Goal: Task Accomplishment & Management: Manage account settings

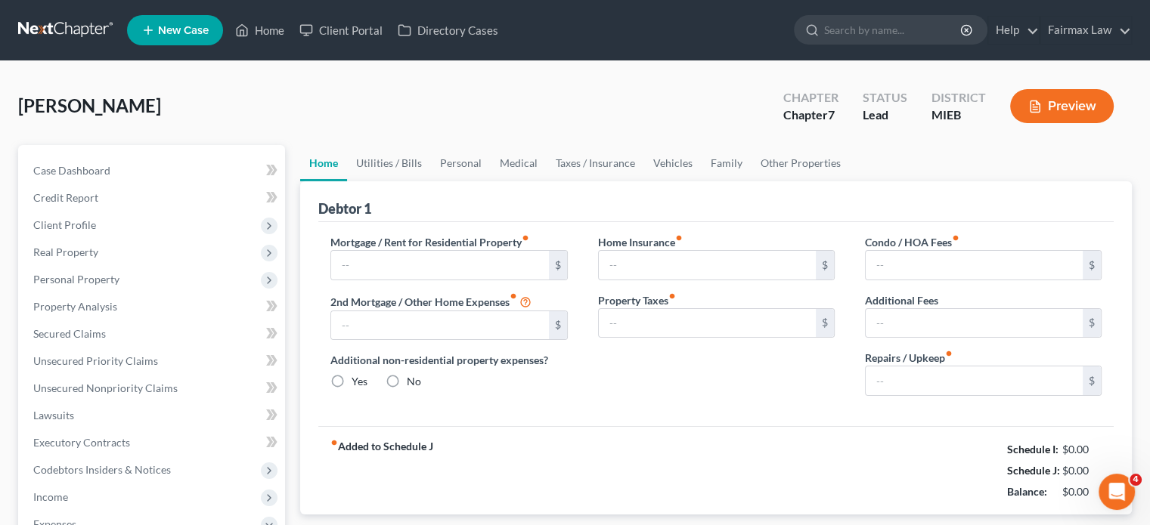
type input "1,400.00"
type input "0.00"
radio input "true"
type input "12.00"
type input "0.00"
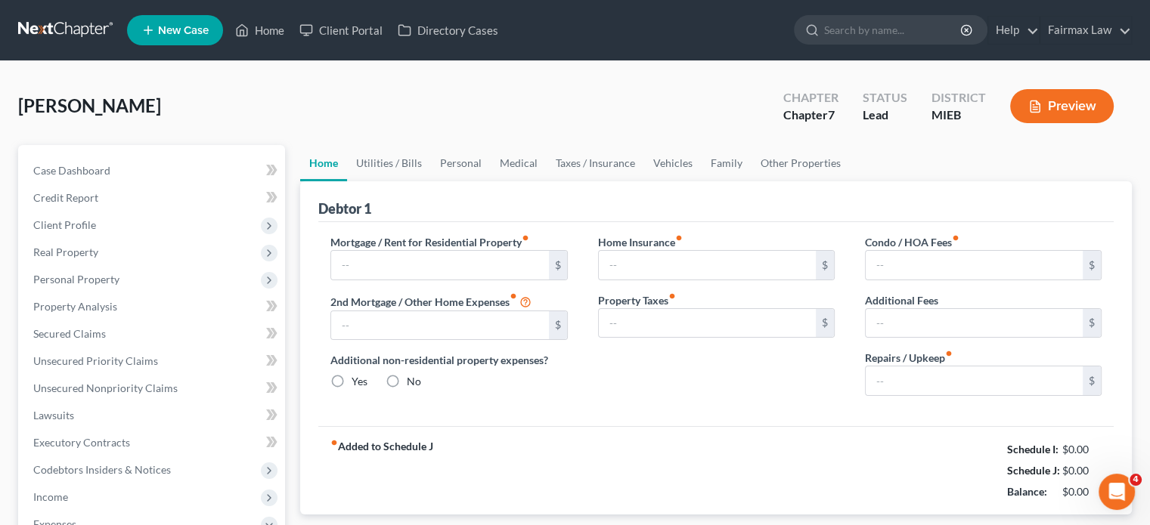
type input "0.00"
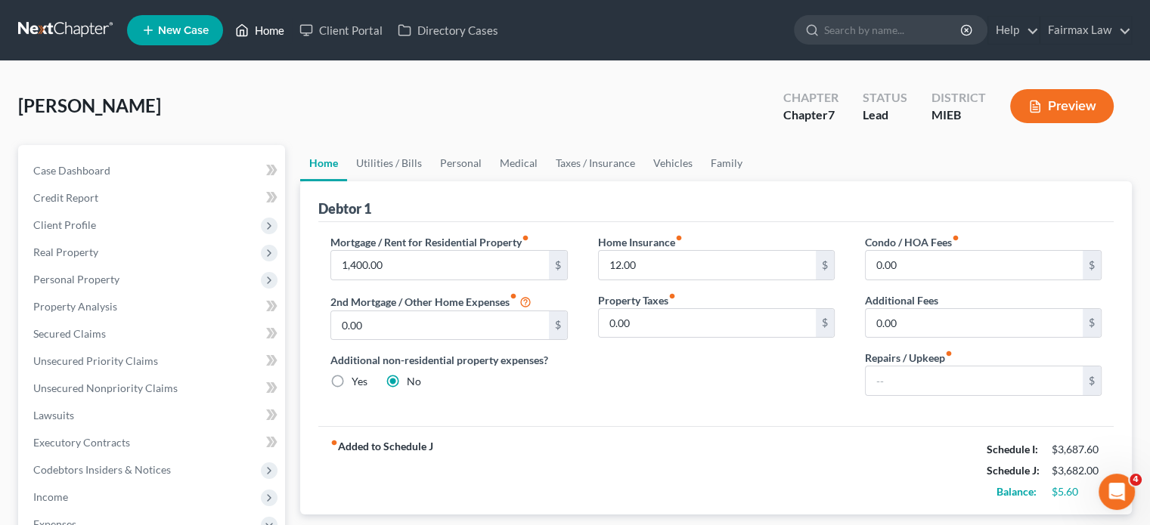
click at [292, 36] on link "Home" at bounding box center [259, 30] width 64 height 27
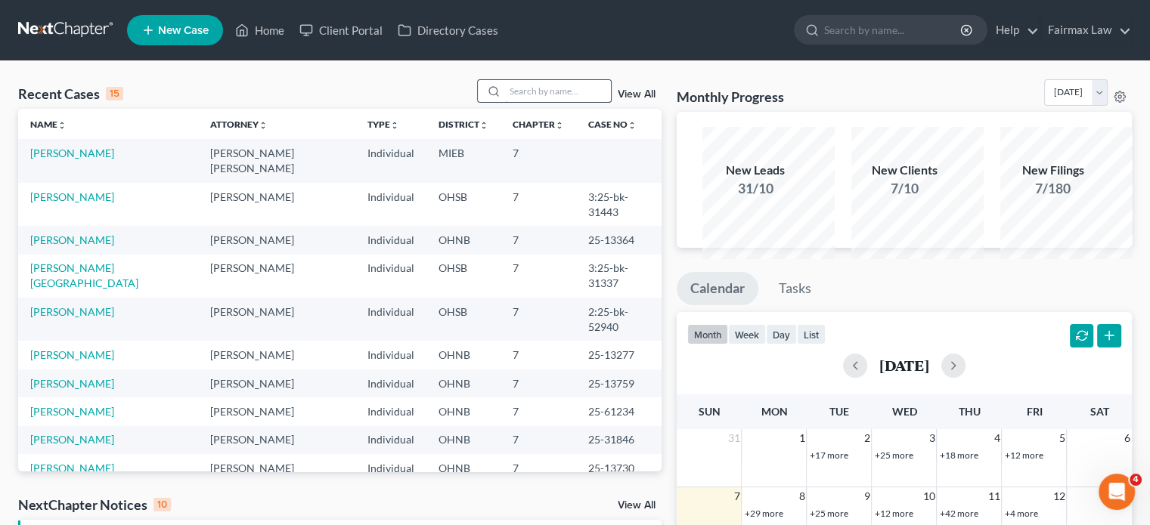
click at [505, 102] on input "search" at bounding box center [558, 91] width 106 height 22
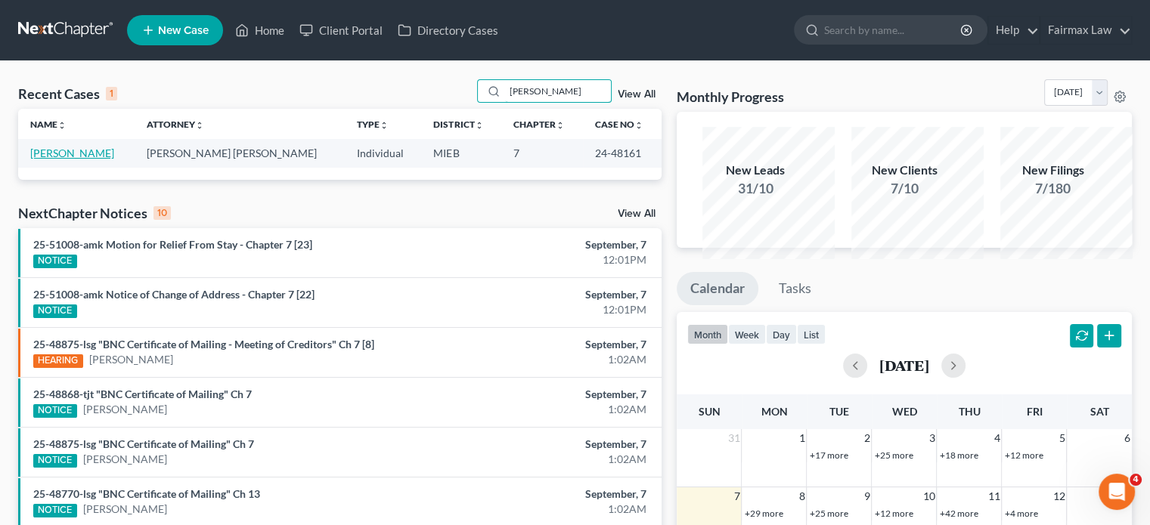
type input "[PERSON_NAME]"
click at [110, 159] on link "[PERSON_NAME]" at bounding box center [72, 153] width 84 height 13
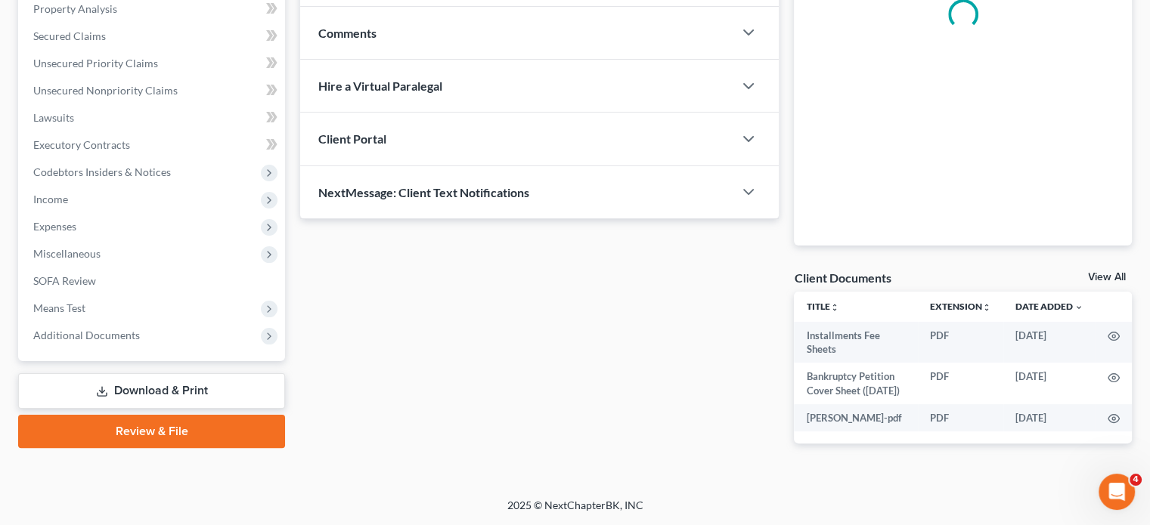
scroll to position [556, 0]
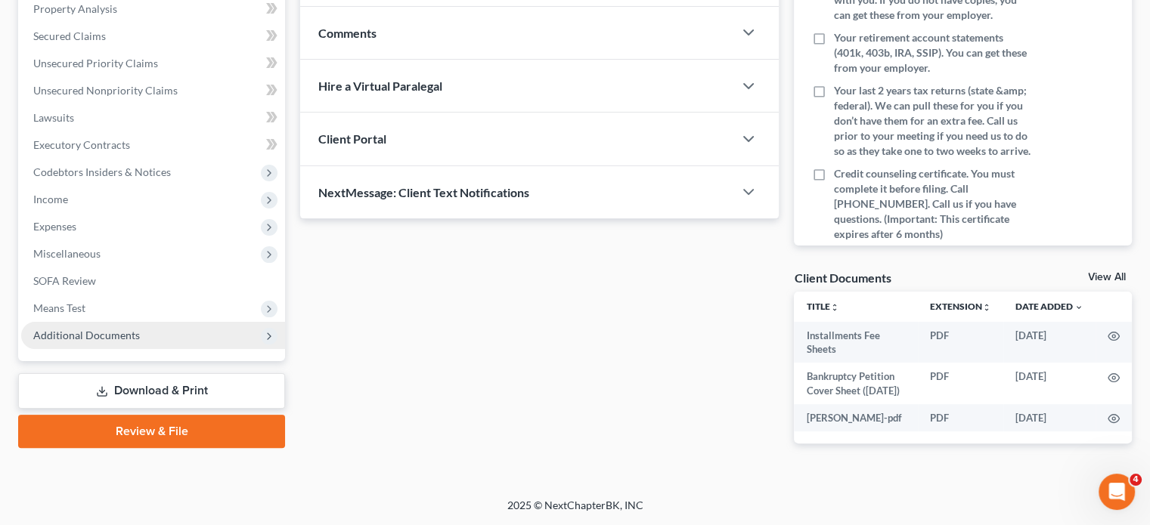
click at [140, 329] on span "Additional Documents" at bounding box center [86, 335] width 107 height 13
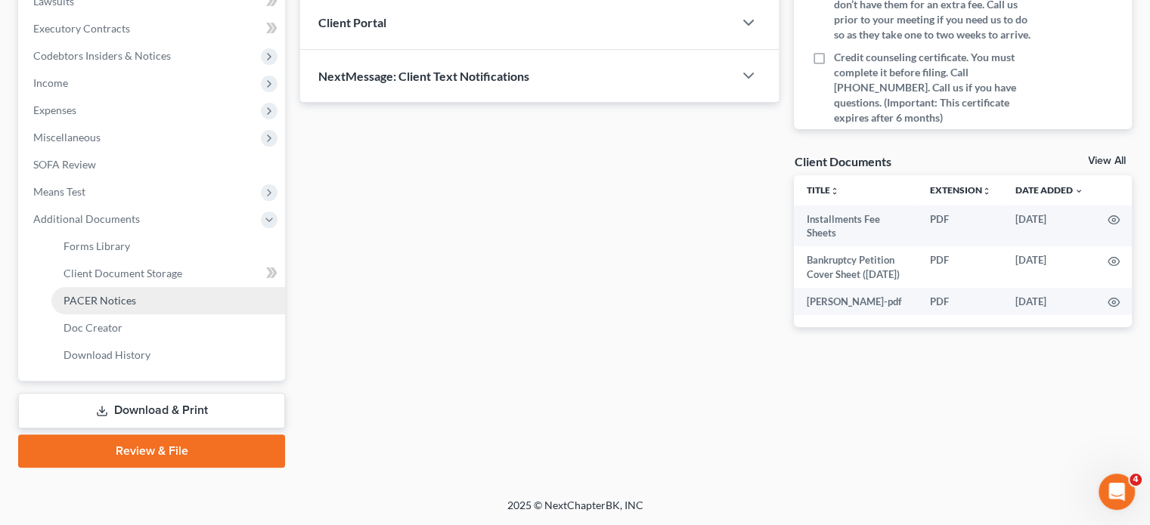
click at [136, 307] on span "PACER Notices" at bounding box center [99, 300] width 73 height 13
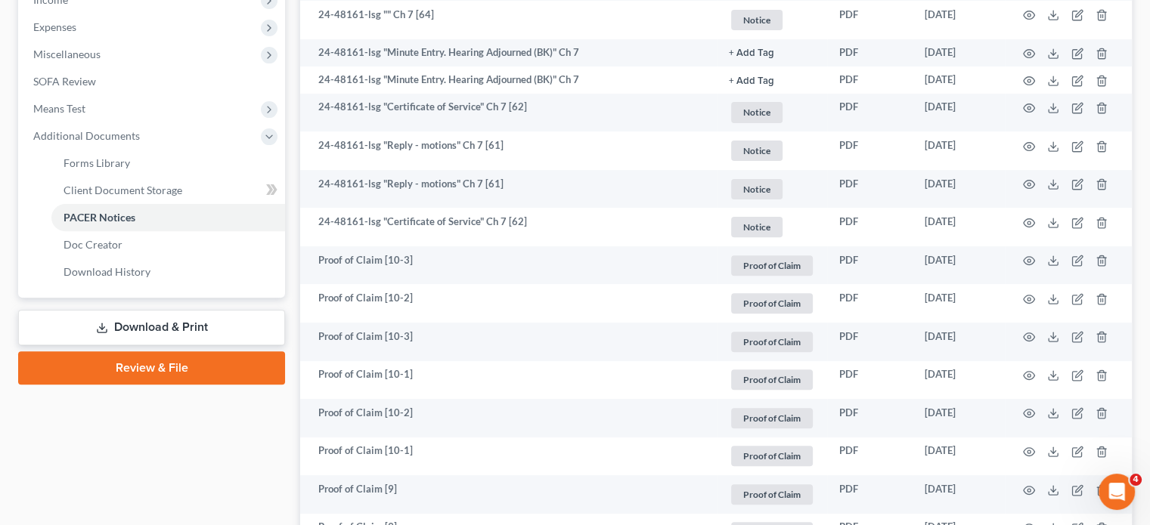
scroll to position [498, 0]
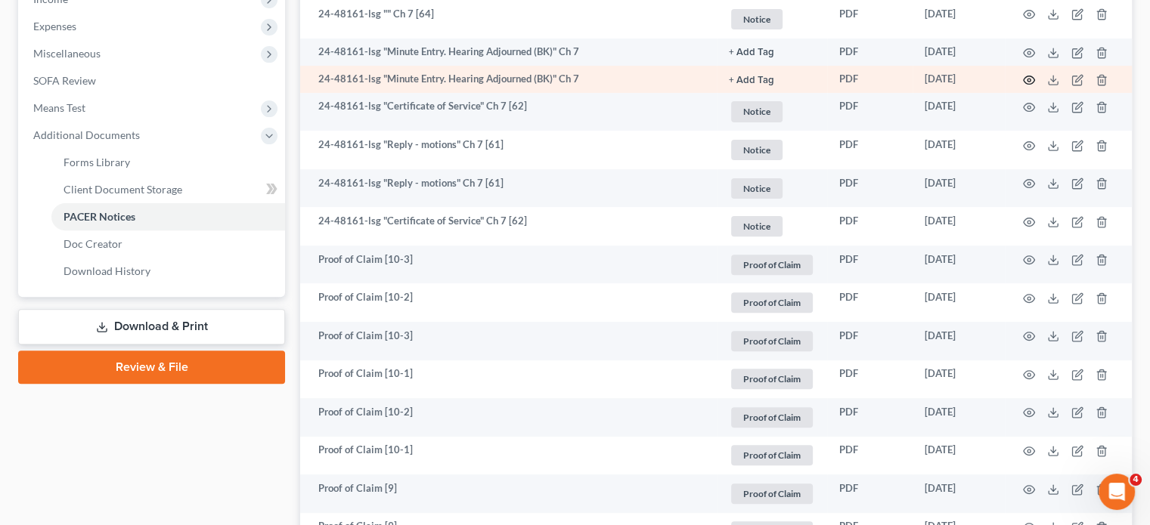
click at [1023, 85] on icon "button" at bounding box center [1028, 80] width 11 height 8
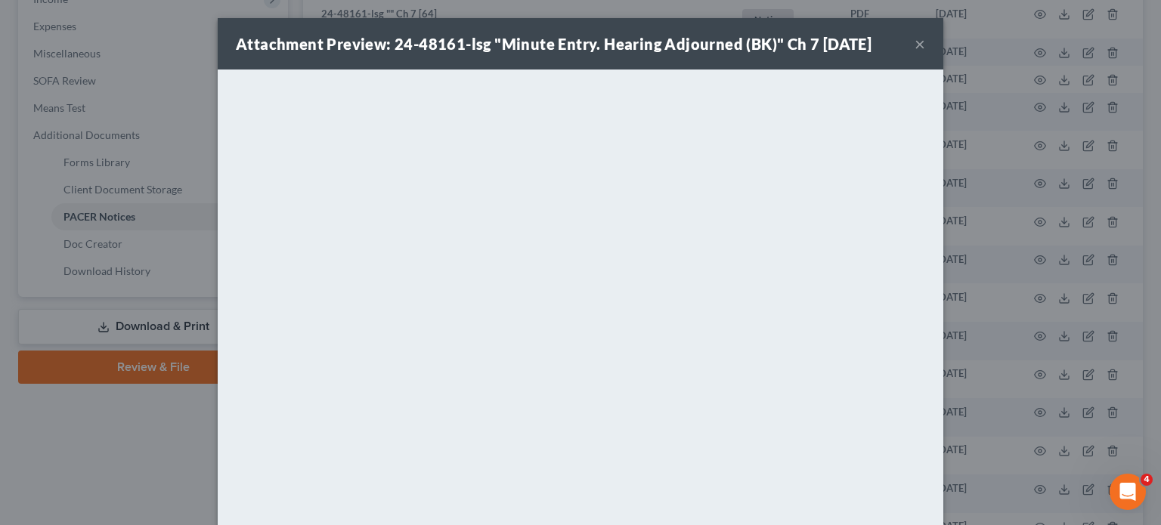
click at [925, 45] on button "×" at bounding box center [919, 44] width 11 height 18
